Goal: Information Seeking & Learning: Learn about a topic

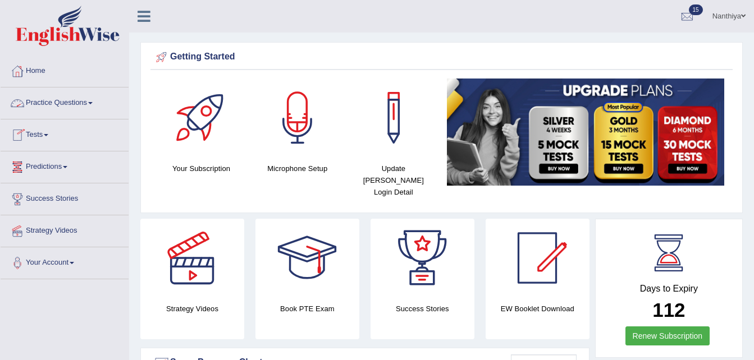
click at [76, 106] on link "Practice Questions" at bounding box center [65, 102] width 128 height 28
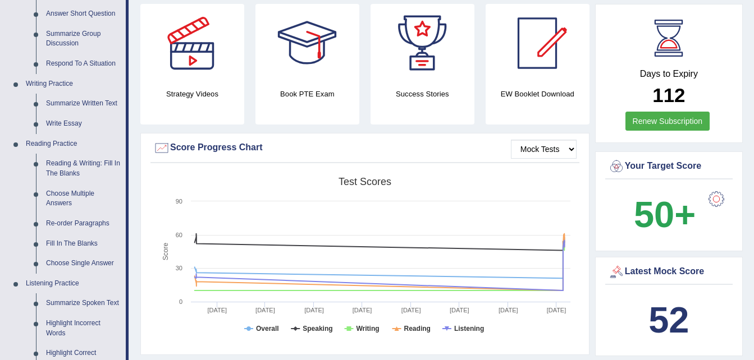
scroll to position [218, 0]
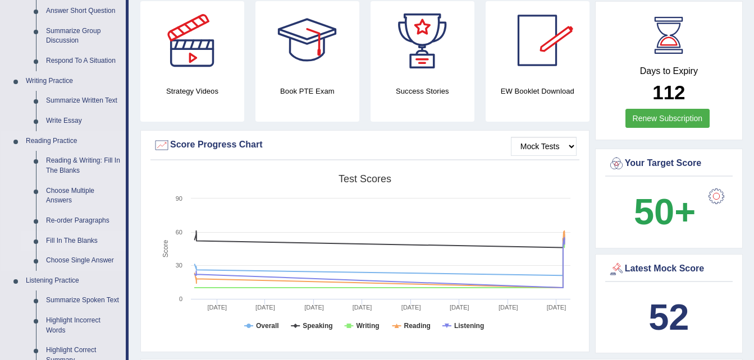
click at [66, 237] on link "Fill In The Blanks" at bounding box center [83, 241] width 85 height 20
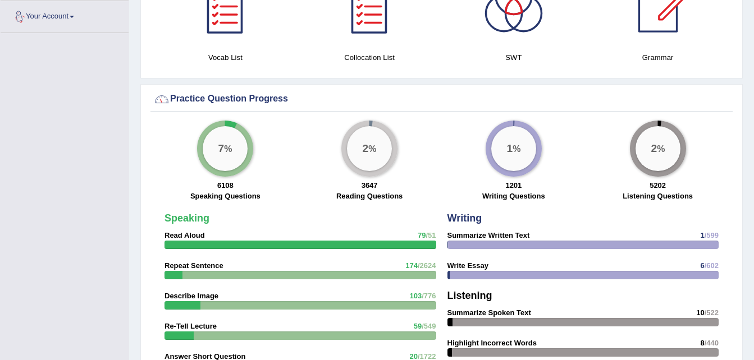
scroll to position [808, 0]
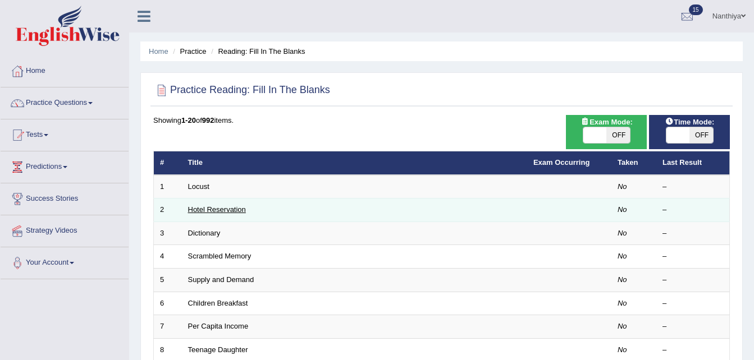
click at [208, 208] on link "Hotel Reservation" at bounding box center [217, 209] width 58 height 8
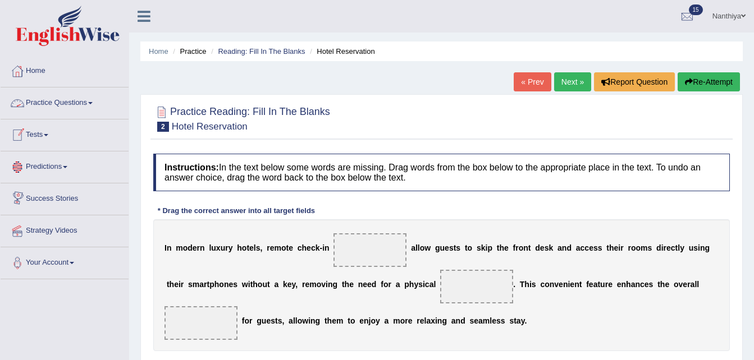
click at [72, 101] on link "Practice Questions" at bounding box center [65, 102] width 128 height 28
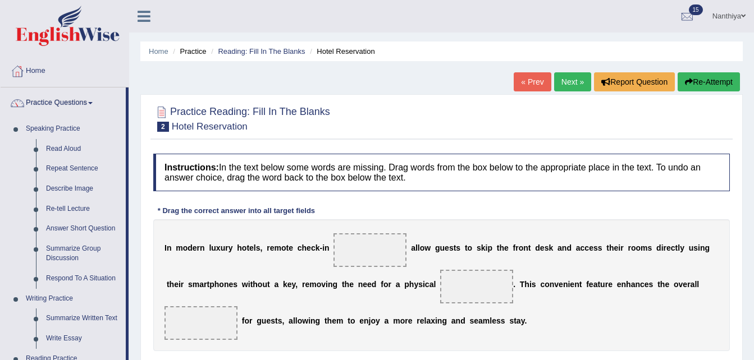
drag, startPoint x: 128, startPoint y: 239, endPoint x: 134, endPoint y: 321, distance: 82.1
click at [134, 321] on div "Toggle navigation Home Practice Questions Speaking Practice Read Aloud Repeat S…" at bounding box center [377, 292] width 754 height 584
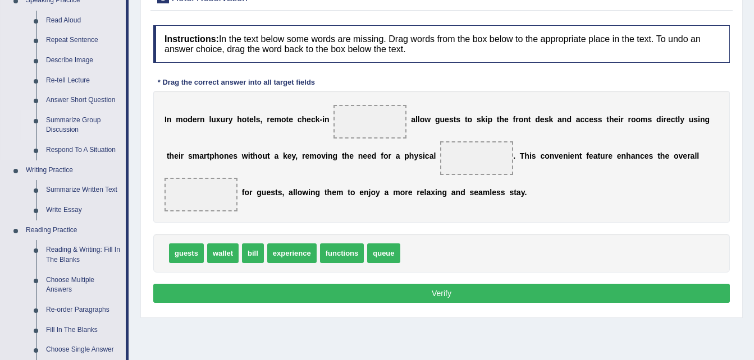
scroll to position [129, 0]
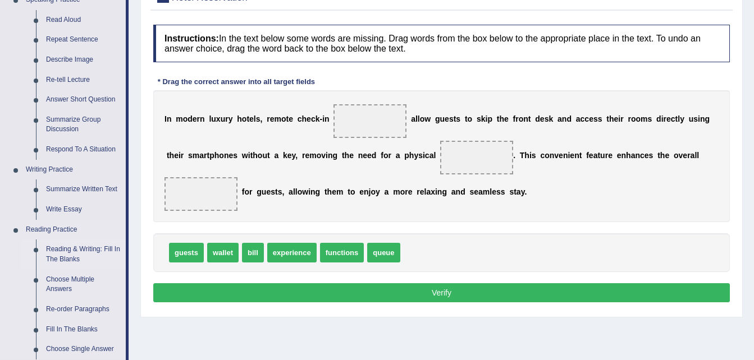
click at [80, 253] on link "Reading & Writing: Fill In The Blanks" at bounding box center [83, 255] width 85 height 30
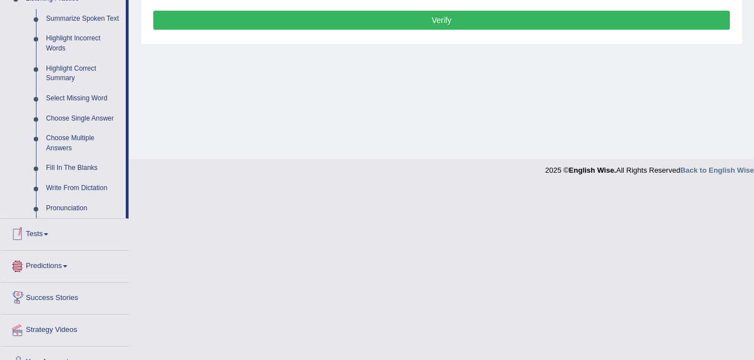
scroll to position [500, 0]
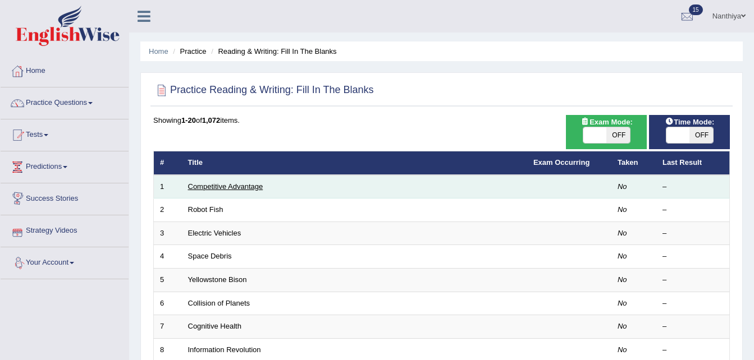
click at [247, 190] on link "Competitive Advantage" at bounding box center [225, 186] width 75 height 8
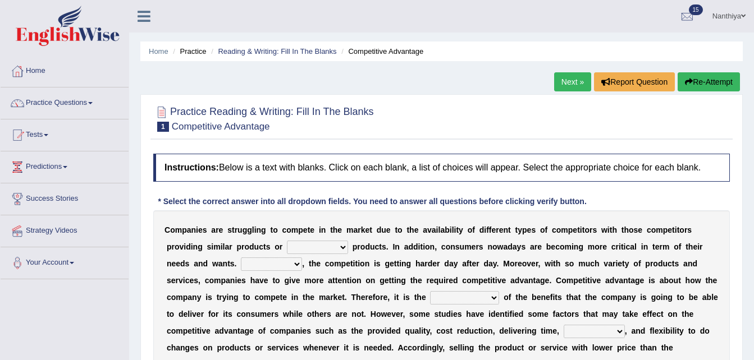
click at [293, 248] on select "constitution restitution substitution institution" at bounding box center [317, 247] width 61 height 13
click at [296, 247] on select "constitution restitution substitution institution" at bounding box center [317, 247] width 61 height 13
click at [296, 249] on select "constitution restitution substitution institution" at bounding box center [317, 247] width 61 height 13
click at [348, 245] on b at bounding box center [350, 246] width 4 height 9
click at [296, 246] on select "constitution restitution substitution institution" at bounding box center [317, 247] width 61 height 13
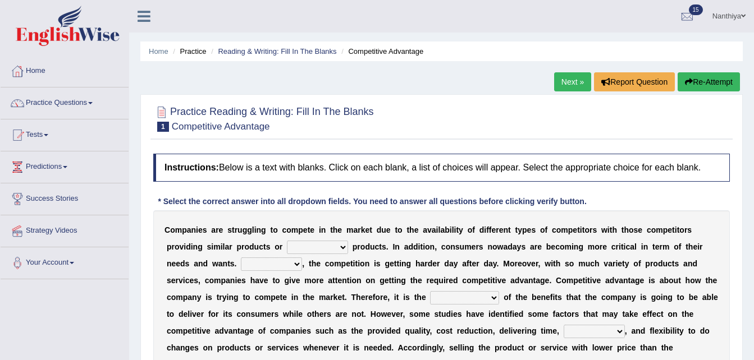
select select "substitution"
click at [287, 241] on select "constitution restitution substitution institution" at bounding box center [317, 247] width 61 height 13
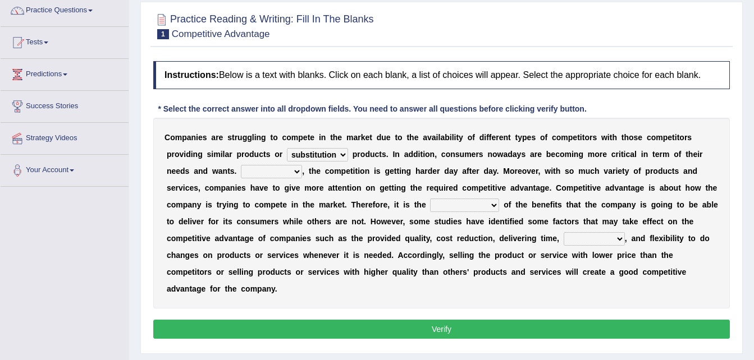
scroll to position [95, 0]
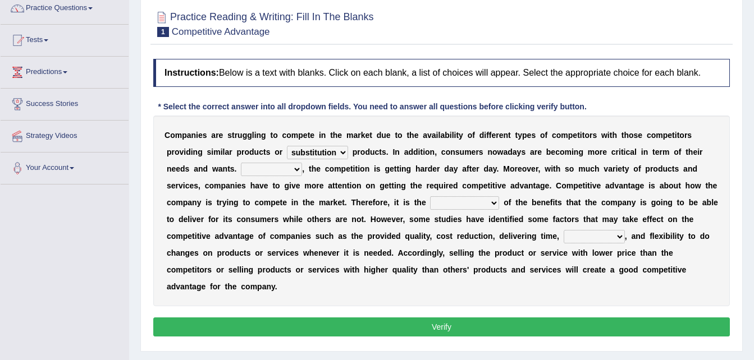
click at [241, 167] on select "However Instead Additionally Therefore" at bounding box center [271, 169] width 61 height 13
click at [241, 173] on select "However Instead Additionally Therefore" at bounding box center [271, 169] width 61 height 13
select select "Therefore"
click at [241, 163] on select "However Instead Additionally Therefore" at bounding box center [271, 169] width 61 height 13
click at [333, 205] on div "C o m p a n i e s a r e s t r u g g l i n g t o c o m p e t e i n t h e m a r k…" at bounding box center [441, 211] width 576 height 191
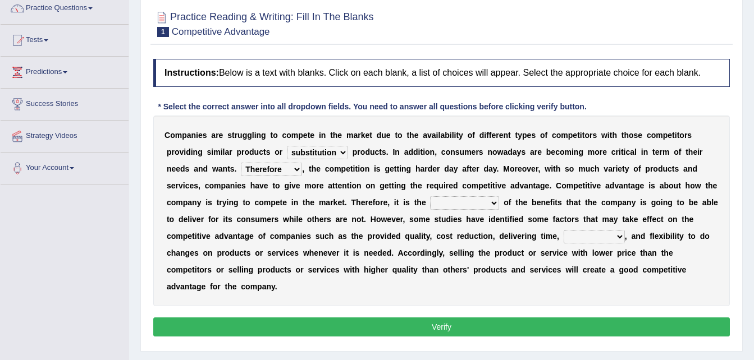
click at [430, 205] on select "dissemination ordination determination incarnation" at bounding box center [464, 202] width 69 height 13
click at [430, 198] on select "dissemination ordination determination incarnation" at bounding box center [464, 202] width 69 height 13
click at [430, 207] on select "dissemination ordination determination incarnation" at bounding box center [464, 202] width 69 height 13
click at [430, 202] on select "dissemination ordination determination incarnation" at bounding box center [464, 202] width 69 height 13
select select "determination"
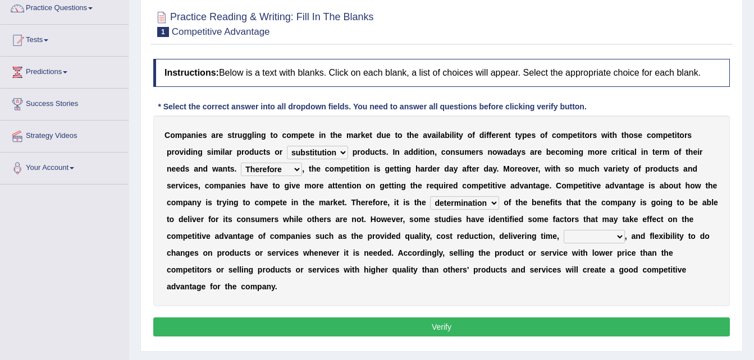
click at [430, 196] on select "dissemination ordination determination incarnation" at bounding box center [464, 202] width 69 height 13
click at [430, 198] on select "dissemination ordination determination incarnation" at bounding box center [464, 202] width 69 height 13
click at [430, 200] on select "dissemination ordination determination incarnation" at bounding box center [464, 202] width 69 height 13
click at [563, 241] on select "captivation aggregation deprivation innovation" at bounding box center [593, 236] width 61 height 13
click at [563, 236] on select "captivation aggregation deprivation innovation" at bounding box center [593, 236] width 61 height 13
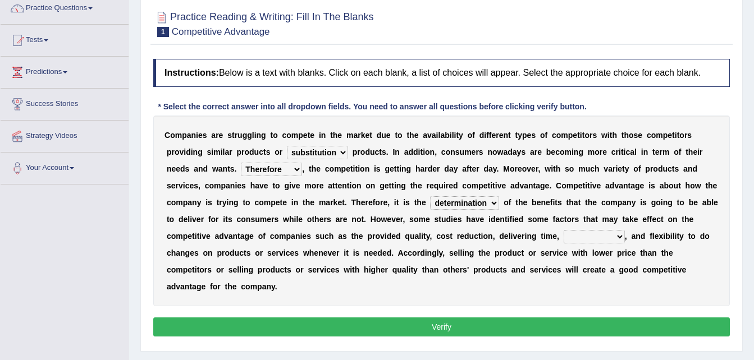
click at [563, 235] on select "captivation aggregation deprivation innovation" at bounding box center [593, 236] width 61 height 13
click at [563, 236] on select "captivation aggregation deprivation innovation" at bounding box center [593, 236] width 61 height 13
click at [625, 233] on b "," at bounding box center [626, 236] width 2 height 9
click at [563, 236] on select "captivation aggregation deprivation innovation" at bounding box center [593, 236] width 61 height 13
select select "innovation"
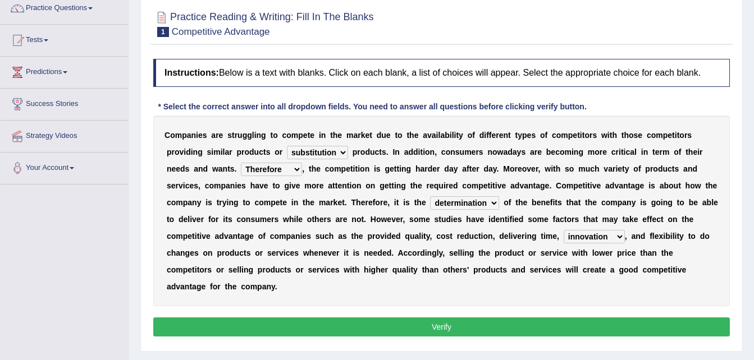
click at [563, 230] on select "captivation aggregation deprivation innovation" at bounding box center [593, 236] width 61 height 13
click at [563, 236] on select "captivation aggregation deprivation innovation" at bounding box center [593, 236] width 61 height 13
click at [378, 229] on div "C o m p a n i e s a r e s t r u g g l i n g t o c o m p e t e i n t h e m a r k…" at bounding box center [441, 211] width 576 height 191
click at [396, 318] on button "Verify" at bounding box center [441, 327] width 576 height 19
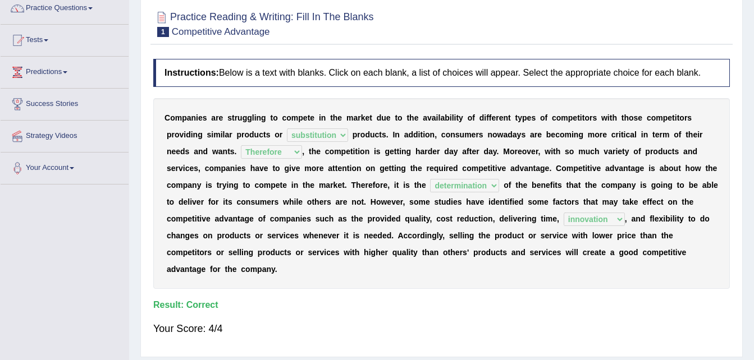
scroll to position [0, 0]
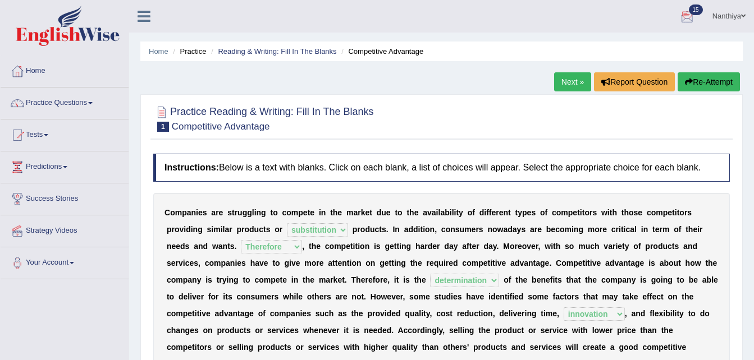
click at [564, 86] on link "Next »" at bounding box center [572, 81] width 37 height 19
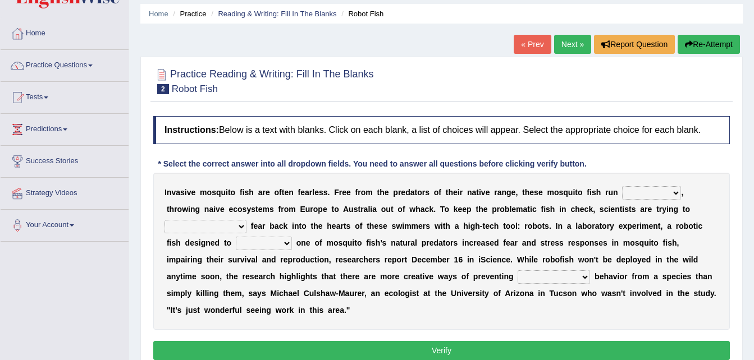
scroll to position [58, 0]
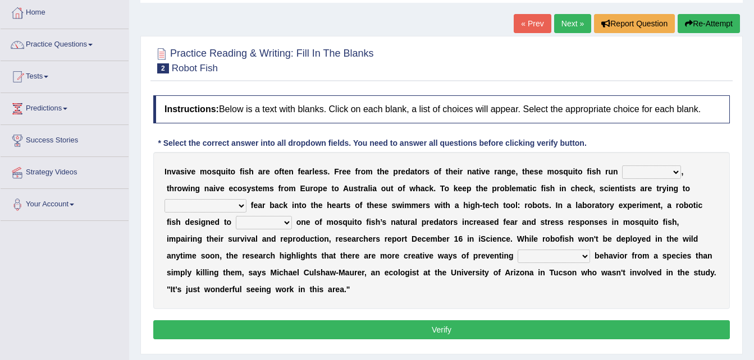
click at [641, 175] on select "occupant flippant rampant concordant" at bounding box center [651, 172] width 59 height 13
click at [640, 174] on select "occupant flippant rampant concordant" at bounding box center [651, 172] width 59 height 13
click at [645, 176] on select "occupant flippant rampant concordant" at bounding box center [651, 172] width 59 height 13
click at [681, 173] on b "," at bounding box center [682, 171] width 2 height 9
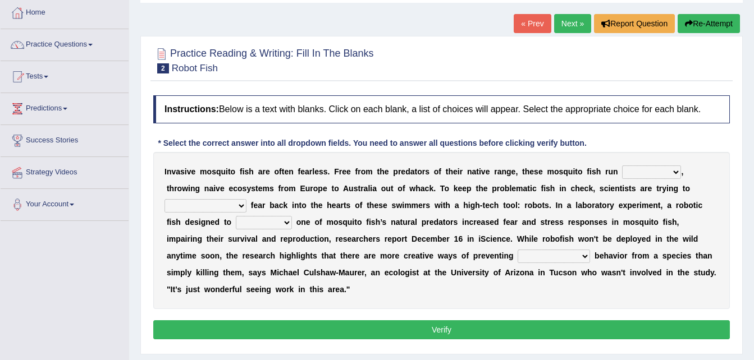
click at [644, 172] on select "occupant flippant rampant concordant" at bounding box center [651, 172] width 59 height 13
click at [646, 166] on select "occupant flippant rampant concordant" at bounding box center [651, 172] width 59 height 13
select select "rampant"
click at [622, 166] on select "occupant flippant rampant concordant" at bounding box center [651, 172] width 59 height 13
click at [646, 170] on select "occupant flippant rampant concordant" at bounding box center [651, 172] width 59 height 13
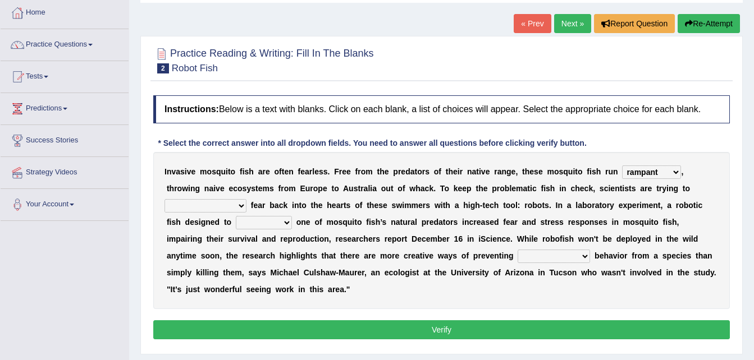
click at [246, 199] on select "accept spike strike drake" at bounding box center [205, 205] width 82 height 13
select select "strike"
click at [246, 199] on select "accept spike strike drake" at bounding box center [205, 205] width 82 height 13
click at [292, 216] on select "bequest mimic battle conquest" at bounding box center [264, 222] width 56 height 13
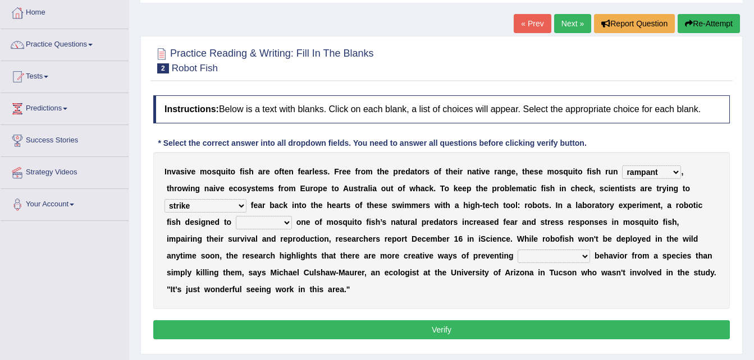
select select "mimic"
click at [292, 216] on select "bequest mimic battle conquest" at bounding box center [264, 222] width 56 height 13
click at [517, 254] on select "unprivileged unprecedented uncharted unwanted" at bounding box center [553, 256] width 72 height 13
select select "unprecedented"
click at [517, 250] on select "unprivileged unprecedented uncharted unwanted" at bounding box center [553, 256] width 72 height 13
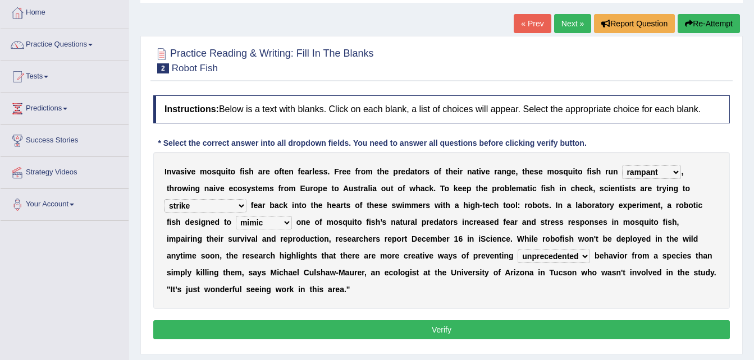
click at [391, 320] on button "Verify" at bounding box center [441, 329] width 576 height 19
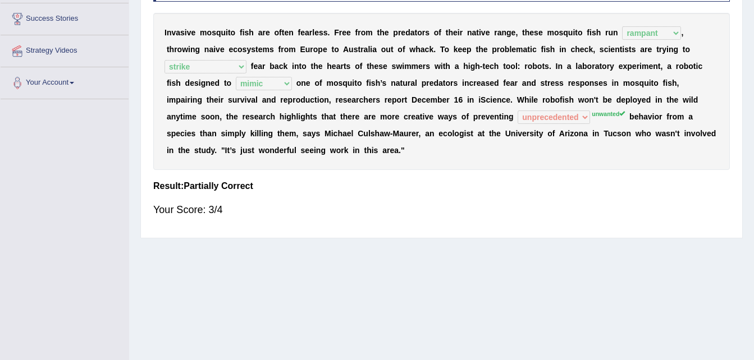
scroll to position [229, 0]
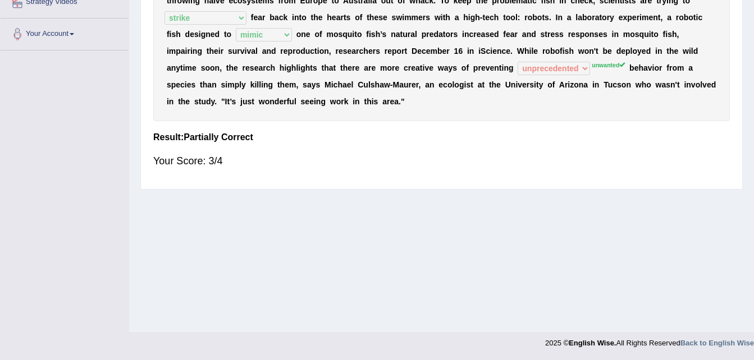
click at [753, 16] on div "Home Practice Reading & Writing: Fill In The Blanks Robot Fish « Prev Next » Re…" at bounding box center [441, 51] width 625 height 561
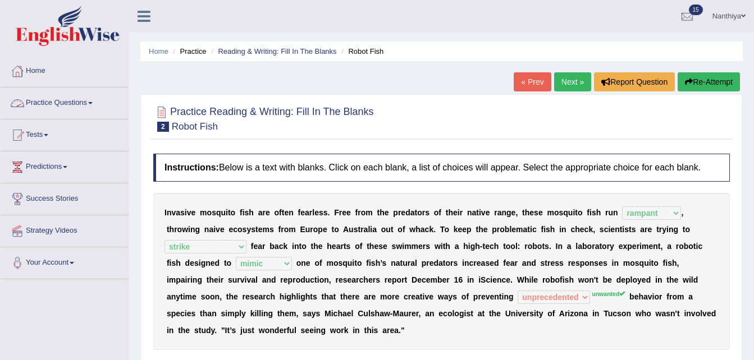
click at [79, 107] on link "Practice Questions" at bounding box center [65, 102] width 128 height 28
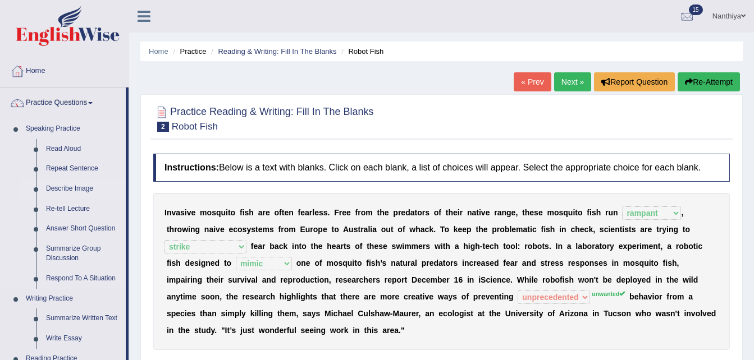
click at [76, 185] on link "Describe Image" at bounding box center [83, 189] width 85 height 20
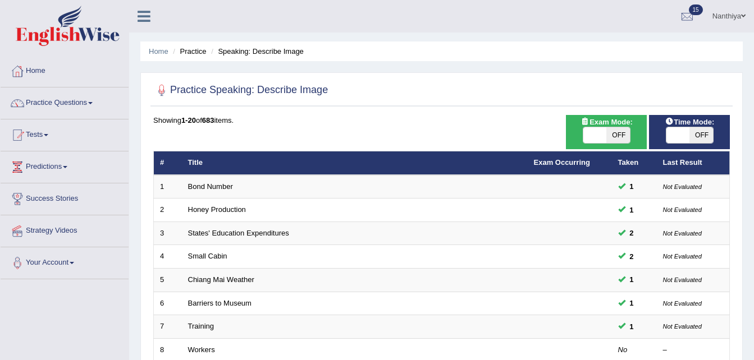
scroll to position [315, 0]
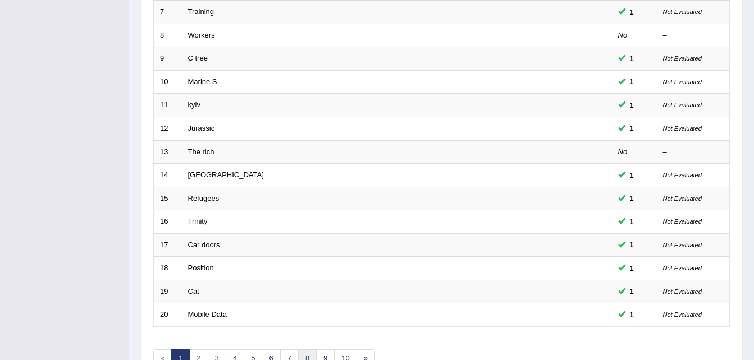
click at [306, 354] on link "8" at bounding box center [307, 359] width 19 height 19
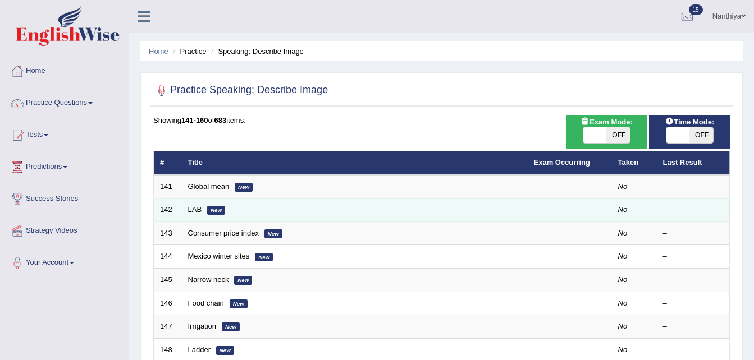
click at [196, 210] on link "LAB" at bounding box center [195, 209] width 14 height 8
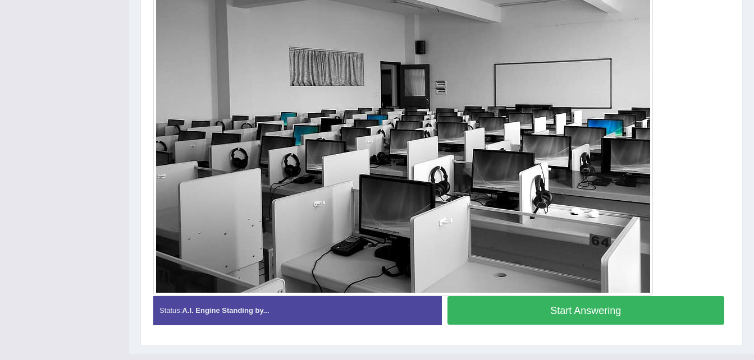
scroll to position [329, 0]
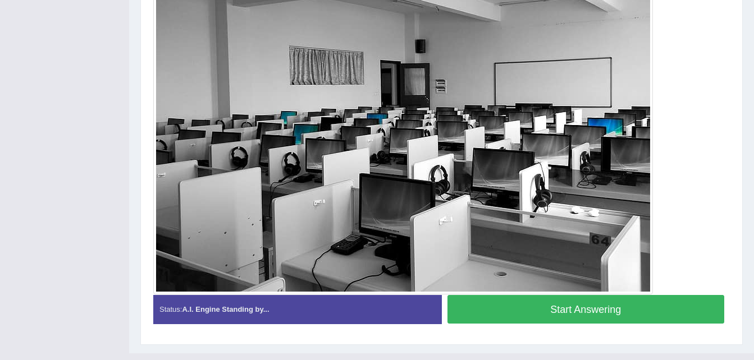
click at [676, 319] on button "Start Answering" at bounding box center [585, 309] width 277 height 29
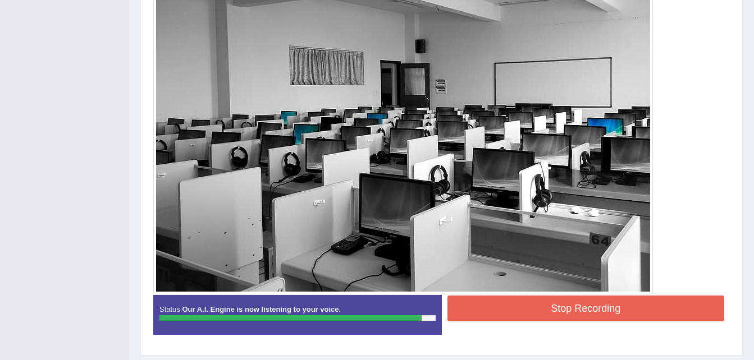
click at [666, 315] on button "Stop Recording" at bounding box center [585, 309] width 277 height 26
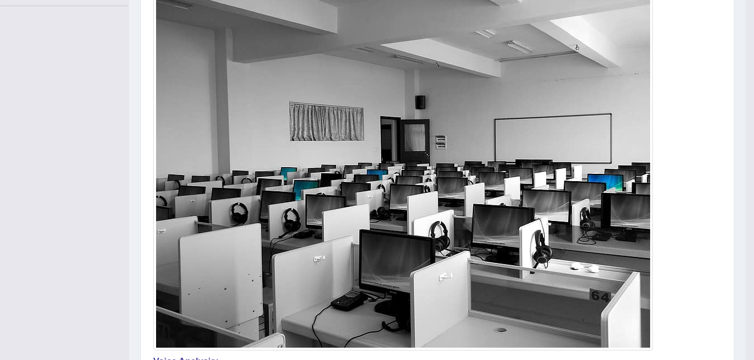
scroll to position [0, 0]
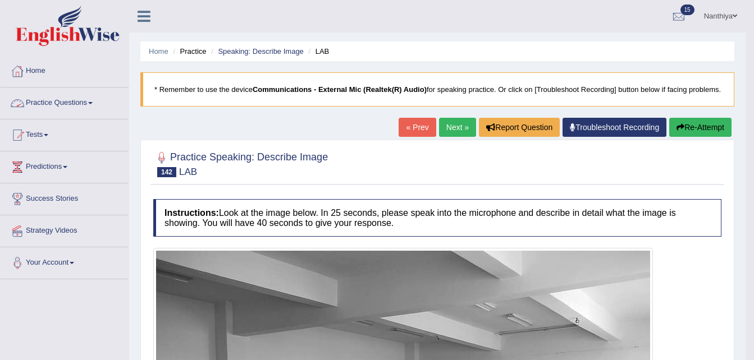
click at [89, 104] on link "Practice Questions" at bounding box center [65, 102] width 128 height 28
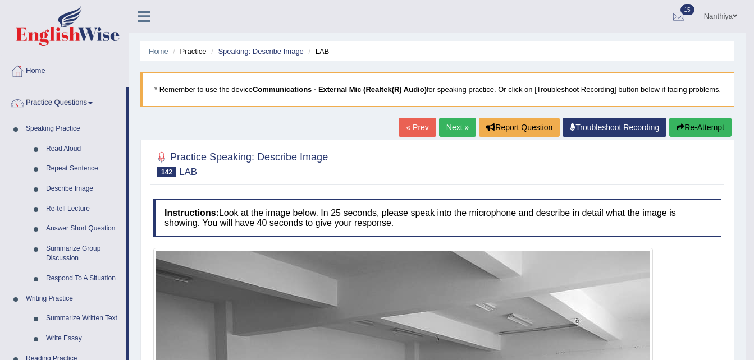
drag, startPoint x: 126, startPoint y: 218, endPoint x: 127, endPoint y: 299, distance: 81.4
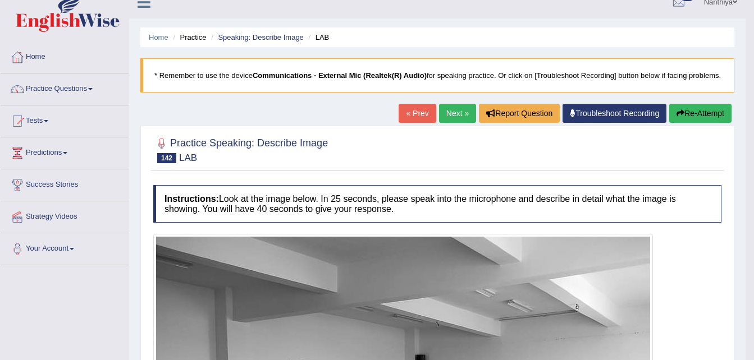
scroll to position [3, 0]
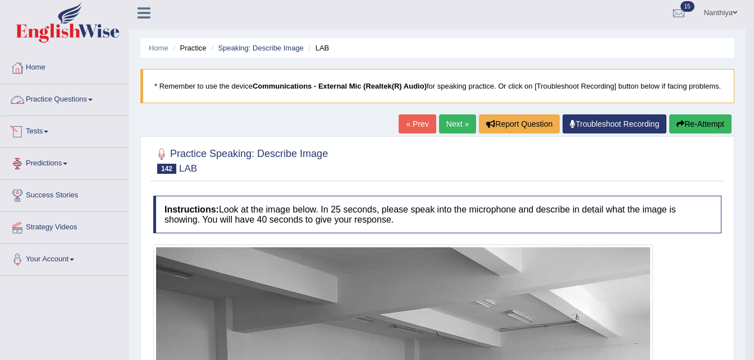
click at [75, 105] on link "Practice Questions" at bounding box center [65, 98] width 128 height 28
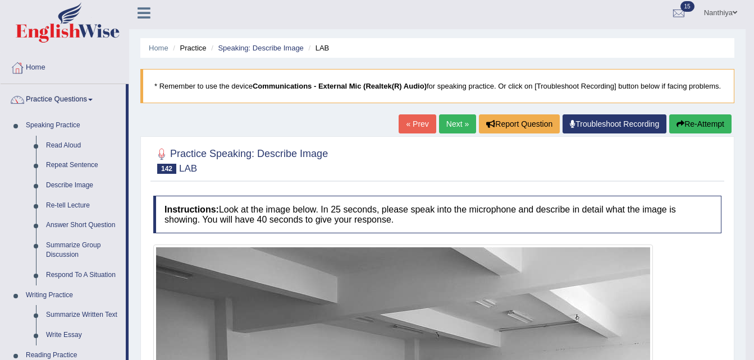
drag, startPoint x: 750, startPoint y: 108, endPoint x: 759, endPoint y: 130, distance: 24.4
click at [753, 130] on html "Toggle navigation Home Practice Questions Speaking Practice Read Aloud Repeat S…" at bounding box center [377, 177] width 754 height 360
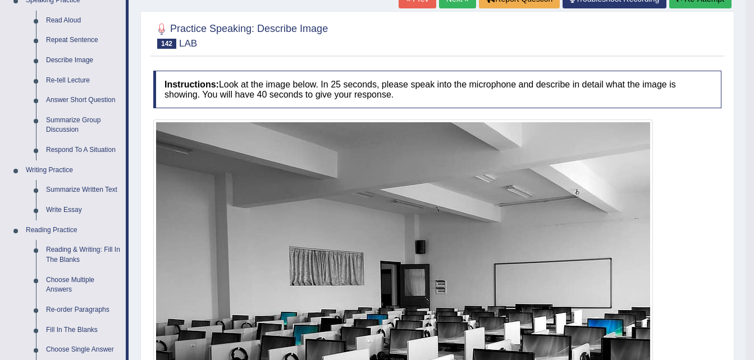
scroll to position [29, 0]
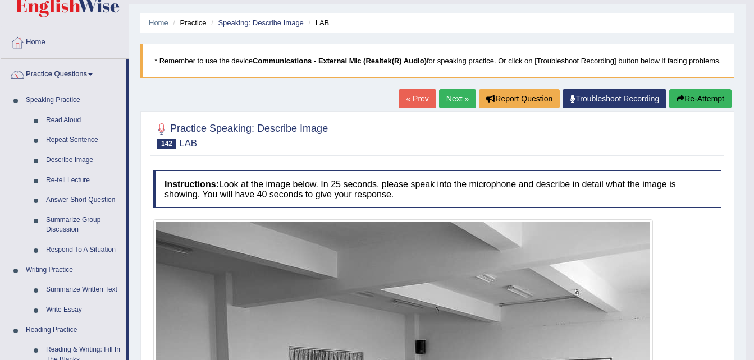
click at [452, 101] on link "Next »" at bounding box center [457, 98] width 37 height 19
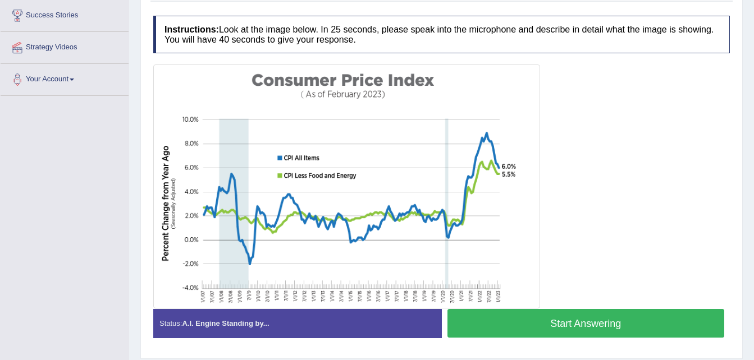
scroll to position [184, 0]
click at [668, 332] on button "Start Answering" at bounding box center [585, 323] width 277 height 29
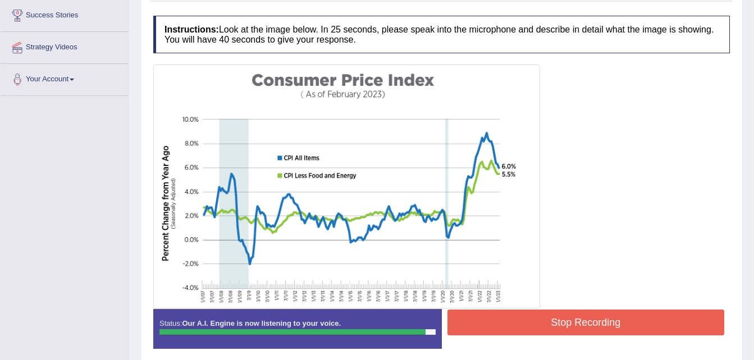
click at [581, 313] on button "Stop Recording" at bounding box center [585, 323] width 277 height 26
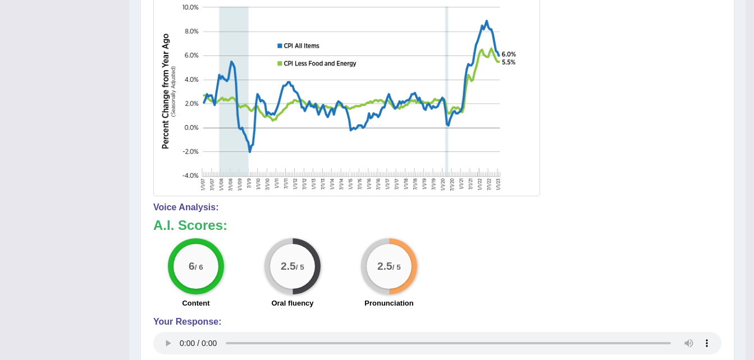
scroll to position [0, 0]
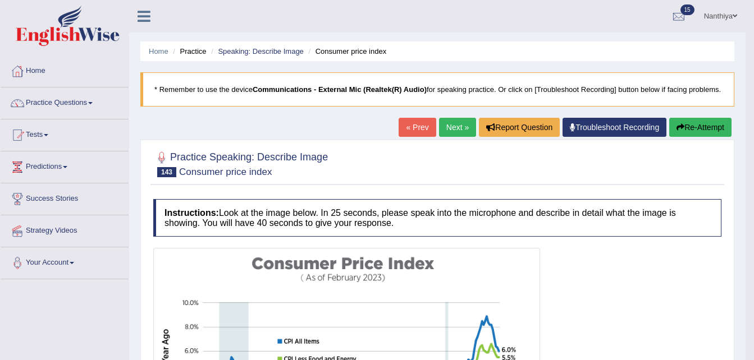
click at [449, 125] on link "Next »" at bounding box center [457, 127] width 37 height 19
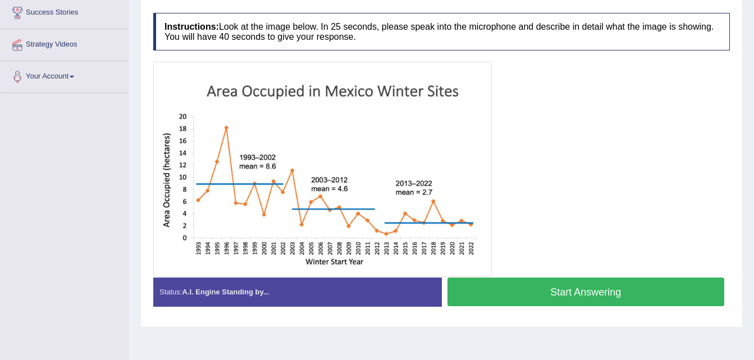
scroll to position [202, 0]
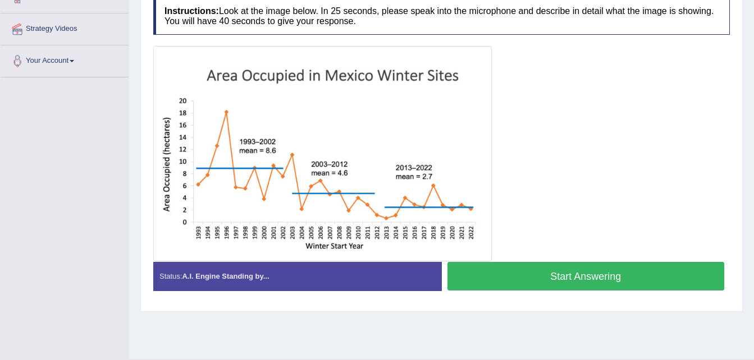
click at [586, 276] on button "Start Answering" at bounding box center [585, 276] width 277 height 29
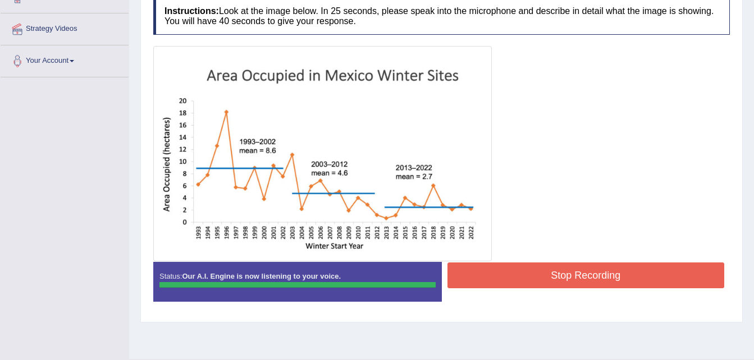
click at [0, 0] on blockquote "." at bounding box center [0, 0] width 0 height 0
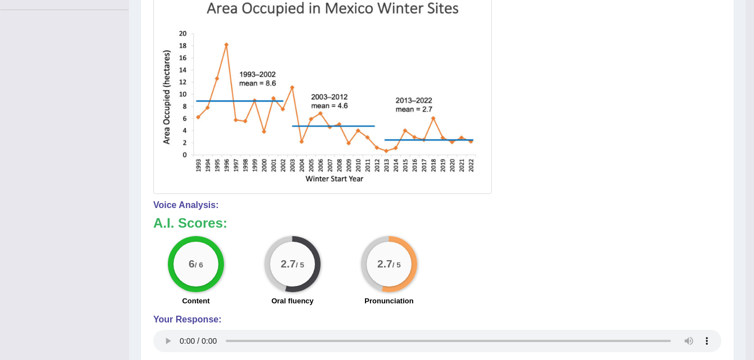
scroll to position [0, 0]
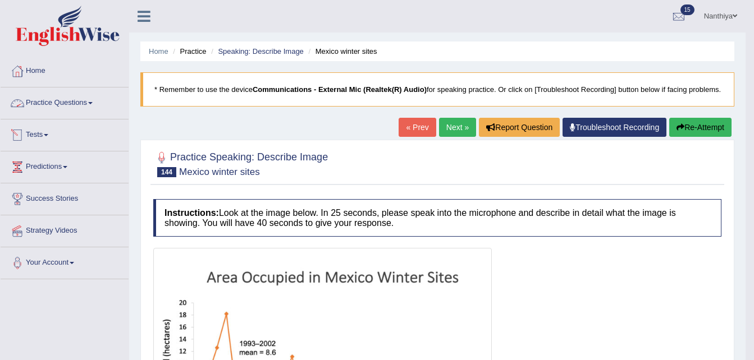
click at [88, 98] on link "Practice Questions" at bounding box center [65, 102] width 128 height 28
